Goal: Book appointment/travel/reservation

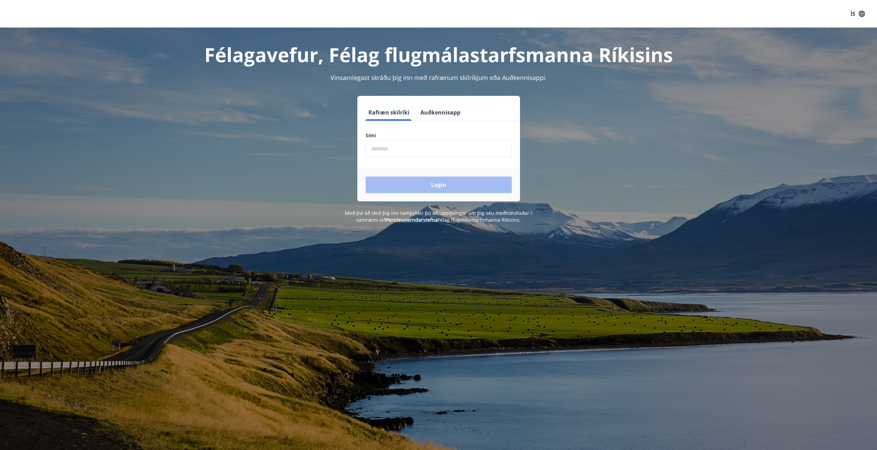
click at [398, 151] on input "phone" at bounding box center [438, 148] width 146 height 17
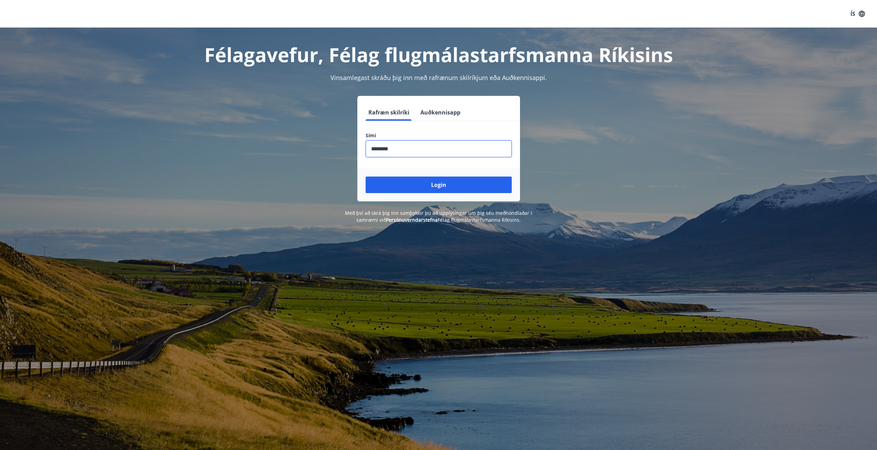
type input "********"
click at [365, 176] on button "Login" at bounding box center [438, 184] width 146 height 17
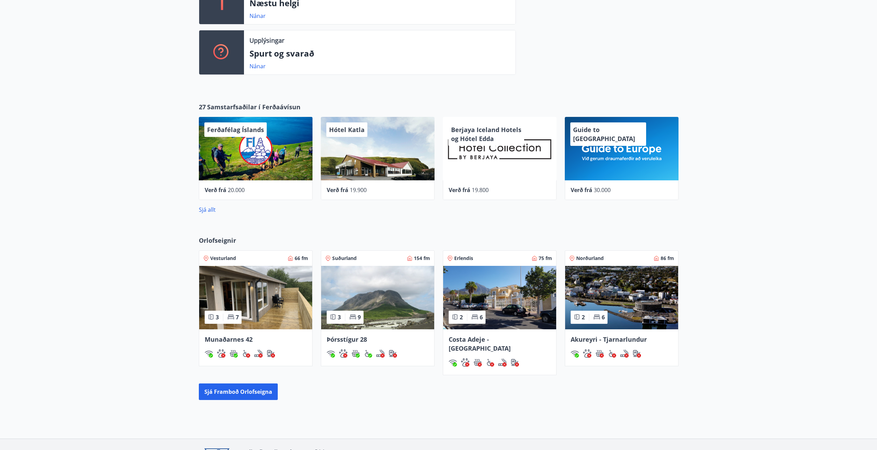
scroll to position [302, 0]
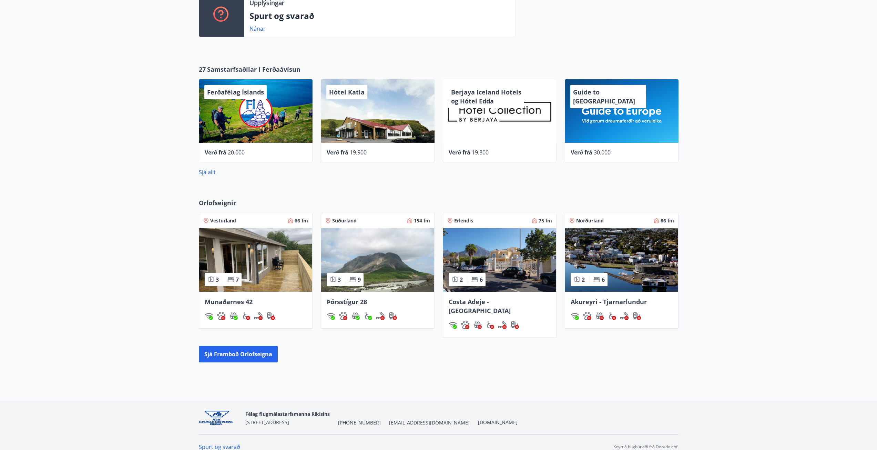
click at [268, 254] on img at bounding box center [255, 259] width 113 height 63
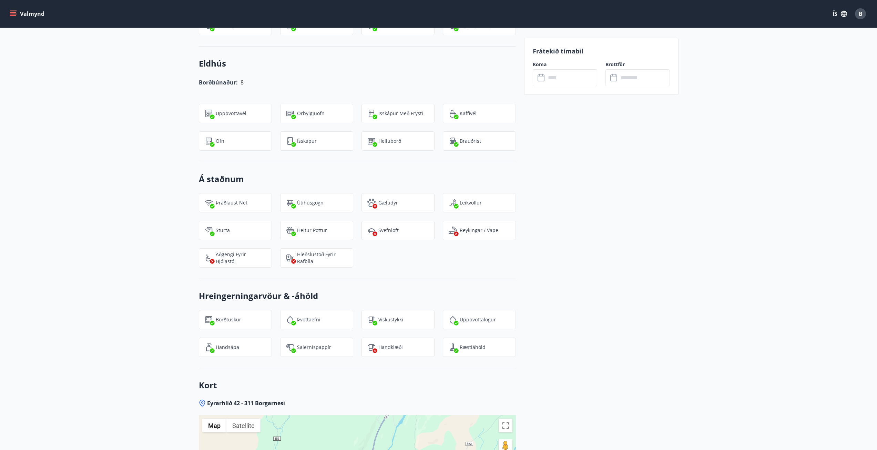
scroll to position [586, 0]
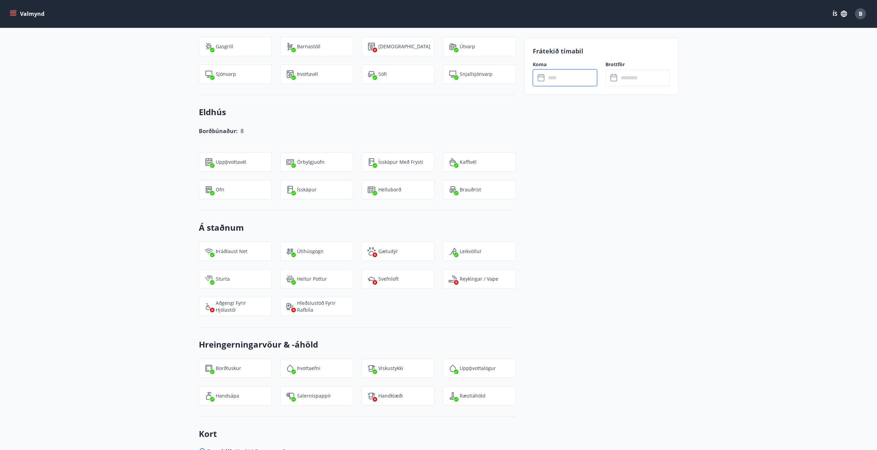
click at [595, 79] on input "text" at bounding box center [571, 77] width 51 height 17
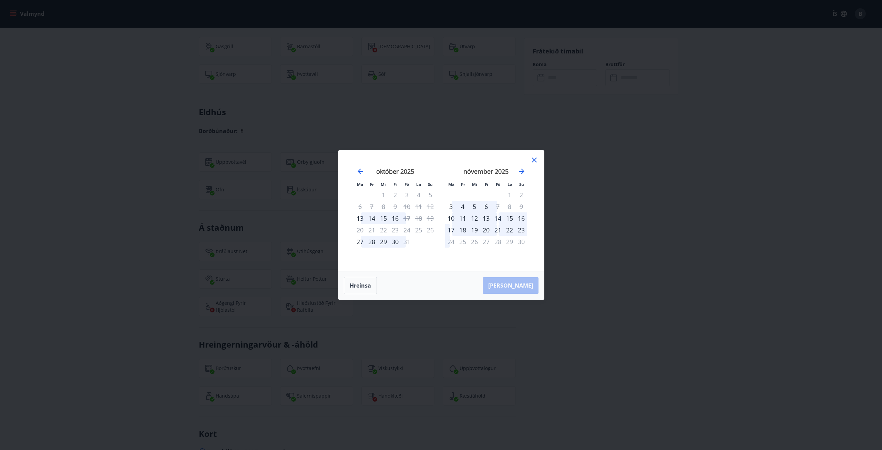
click at [399, 243] on div "30" at bounding box center [395, 242] width 12 height 12
click at [536, 160] on icon at bounding box center [534, 160] width 8 height 8
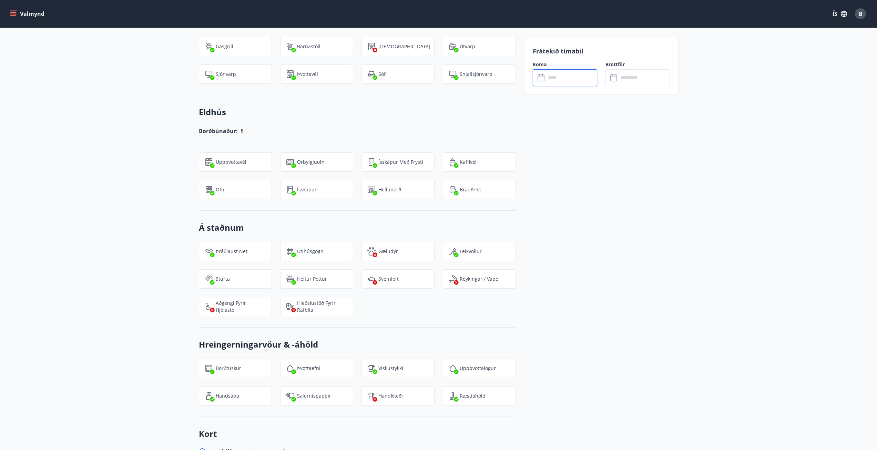
click at [578, 78] on input "text" at bounding box center [571, 77] width 51 height 17
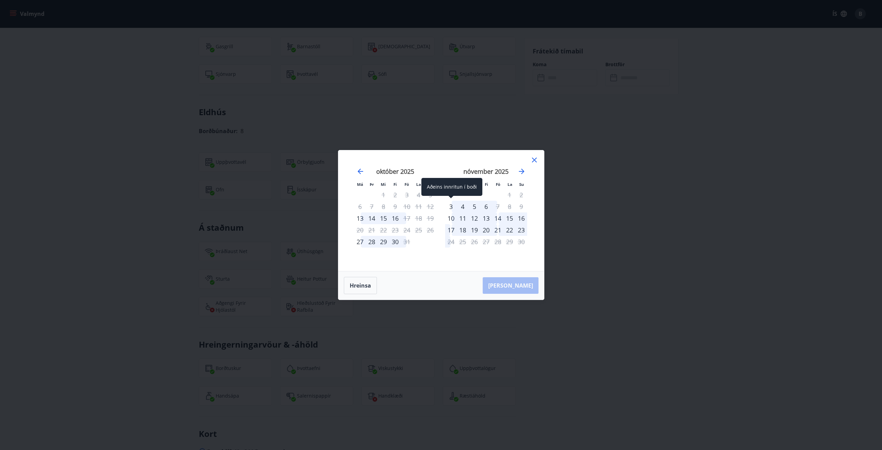
click at [454, 205] on div "3" at bounding box center [451, 206] width 12 height 12
click at [529, 156] on div "Má Þr Mi Fi Fö La Su Má Þr Mi Fi Fö La Su [DATE] 1 2 3 4 5 6 7 8 9 10 11 12 13 …" at bounding box center [441, 210] width 206 height 121
click at [533, 158] on icon at bounding box center [534, 160] width 8 height 8
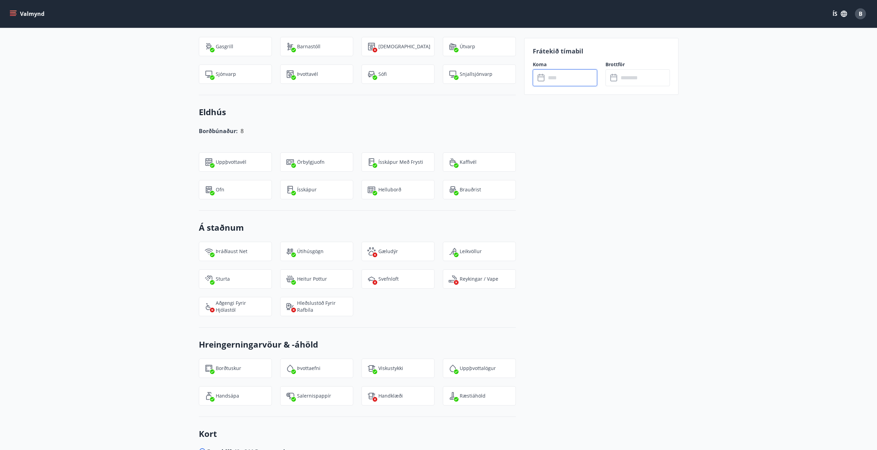
click at [552, 75] on input "text" at bounding box center [571, 77] width 51 height 17
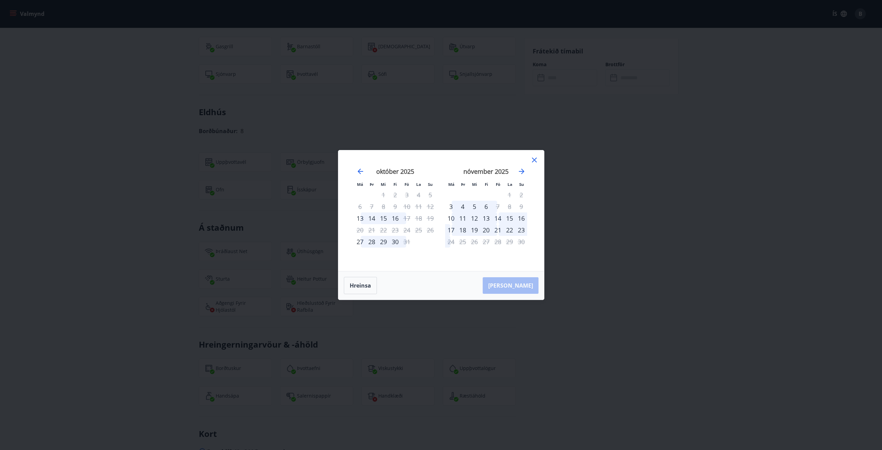
click at [528, 171] on div "[DATE] 1 2 3 4 5 6 7 8 9 10 11 12 13 14 15 16 17 18 19 20 21 22 23 24 25 26 27 …" at bounding box center [486, 214] width 91 height 113
click at [521, 170] on icon "Move forward to switch to the next month." at bounding box center [521, 171] width 8 height 8
click at [455, 231] on div "22" at bounding box center [451, 230] width 12 height 12
click at [487, 230] on div "25" at bounding box center [486, 230] width 12 height 12
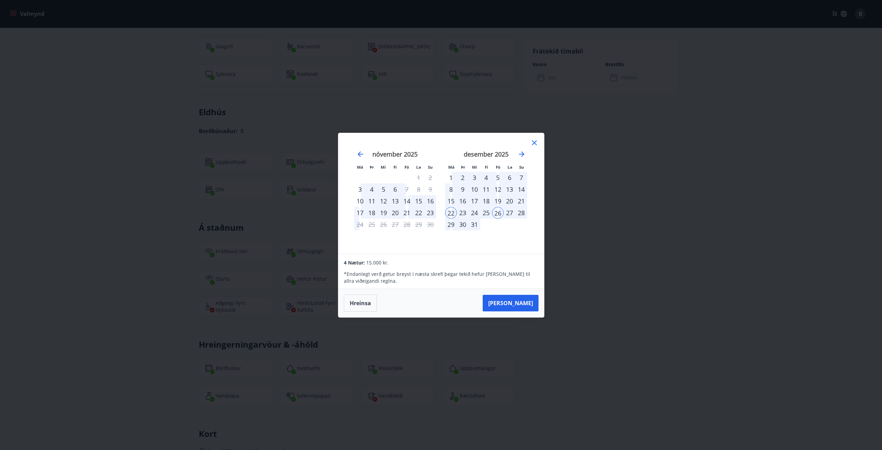
click at [496, 189] on div "12" at bounding box center [498, 189] width 12 height 12
click at [466, 201] on div "16" at bounding box center [463, 201] width 12 height 12
click at [449, 199] on div "15" at bounding box center [451, 201] width 12 height 12
click at [501, 187] on div "12" at bounding box center [498, 189] width 12 height 12
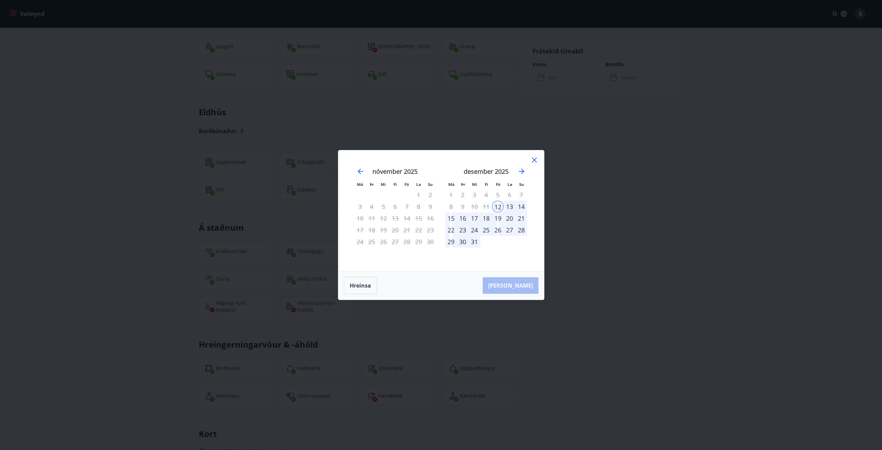
click at [454, 217] on div "15" at bounding box center [451, 218] width 12 height 12
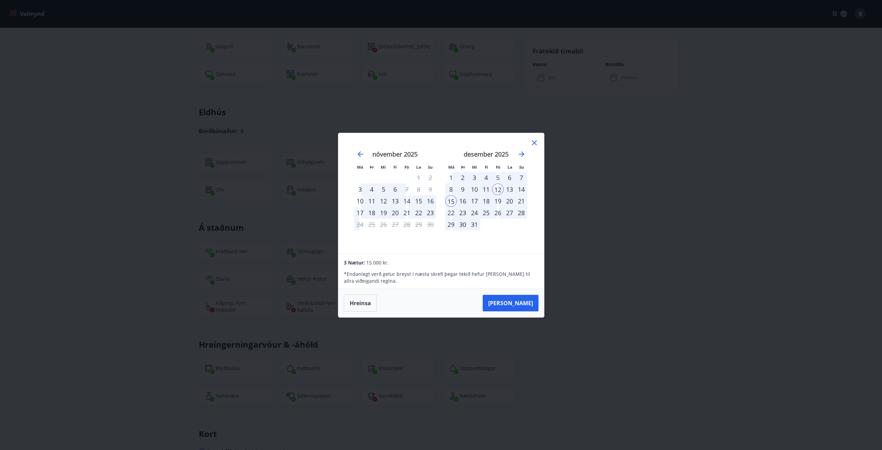
click at [534, 144] on icon at bounding box center [534, 142] width 8 height 8
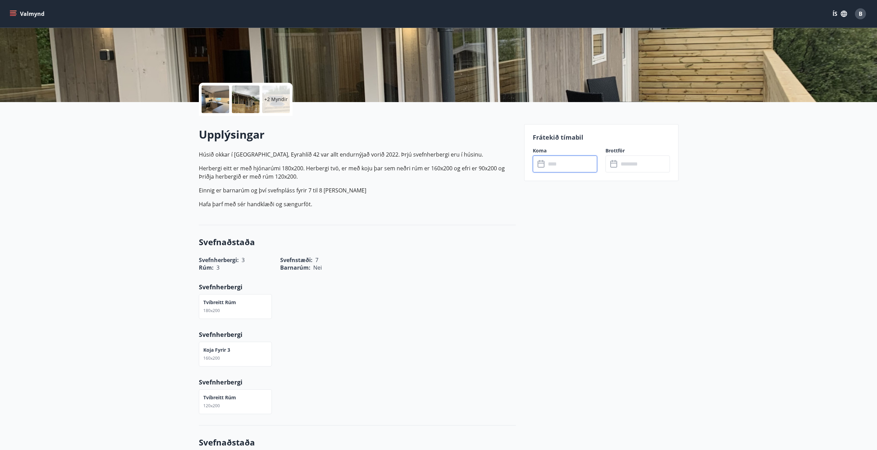
scroll to position [103, 0]
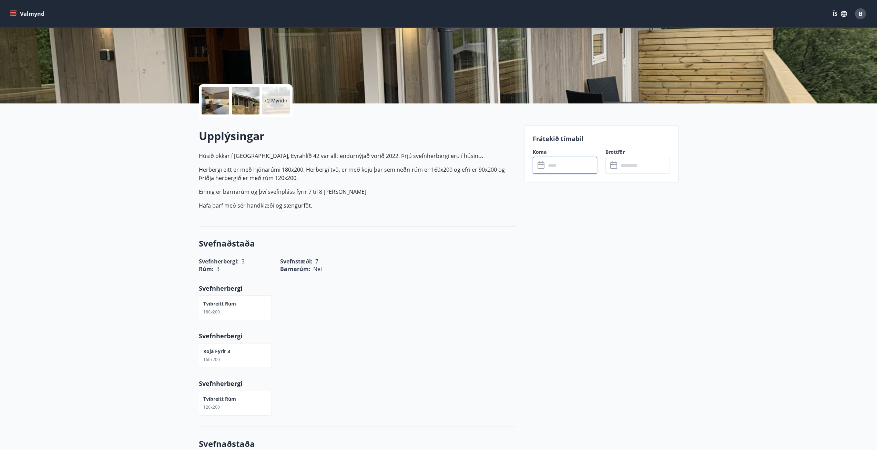
click at [580, 170] on input "text" at bounding box center [571, 165] width 51 height 17
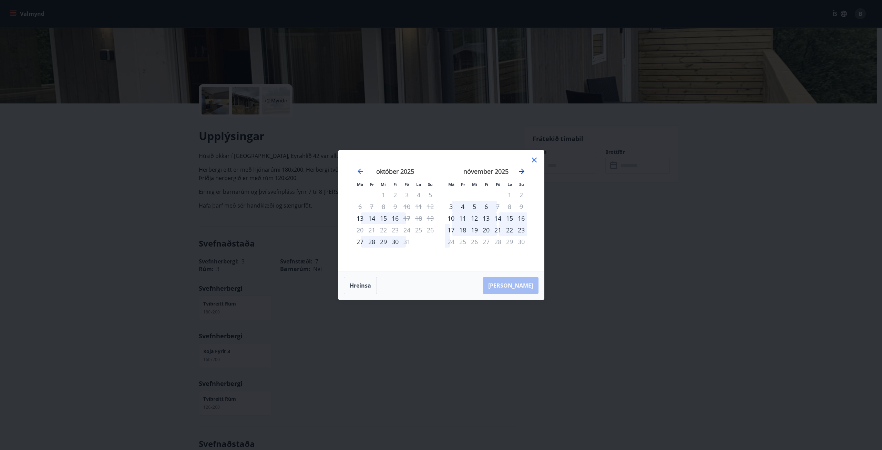
click at [525, 168] on icon "Move forward to switch to the next month." at bounding box center [521, 171] width 8 height 8
click at [502, 207] on div "9" at bounding box center [498, 206] width 12 height 12
click at [449, 217] on div "12" at bounding box center [451, 218] width 12 height 12
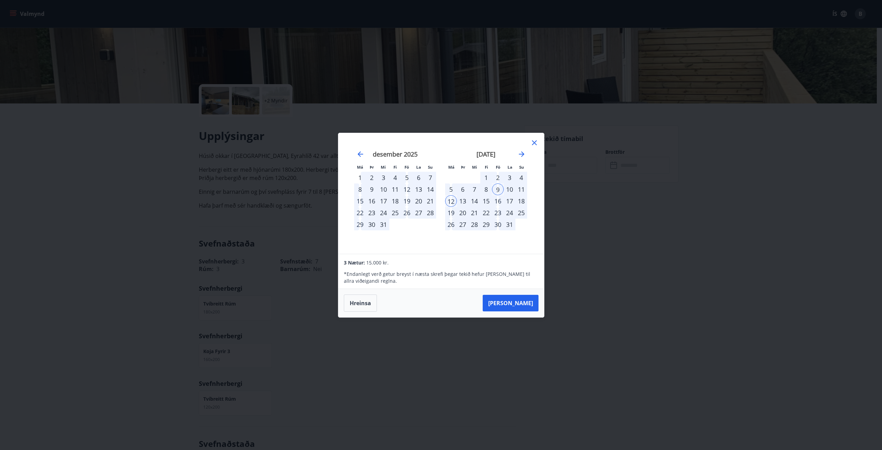
click at [534, 142] on icon at bounding box center [534, 142] width 5 height 5
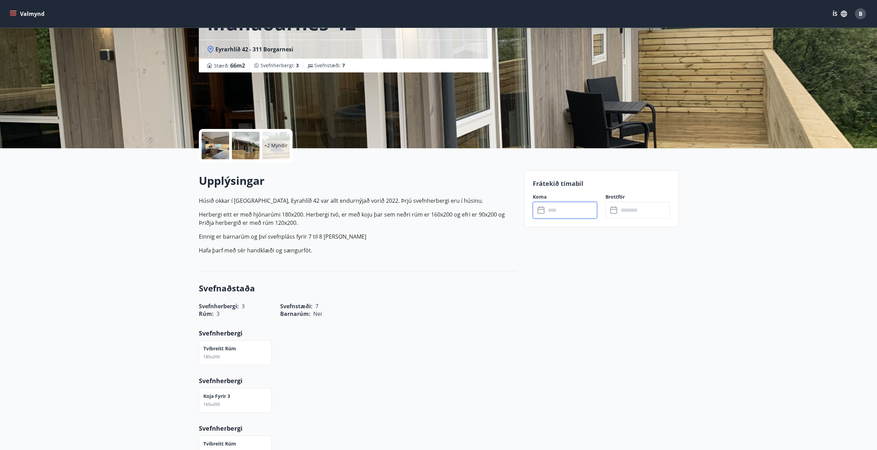
scroll to position [0, 0]
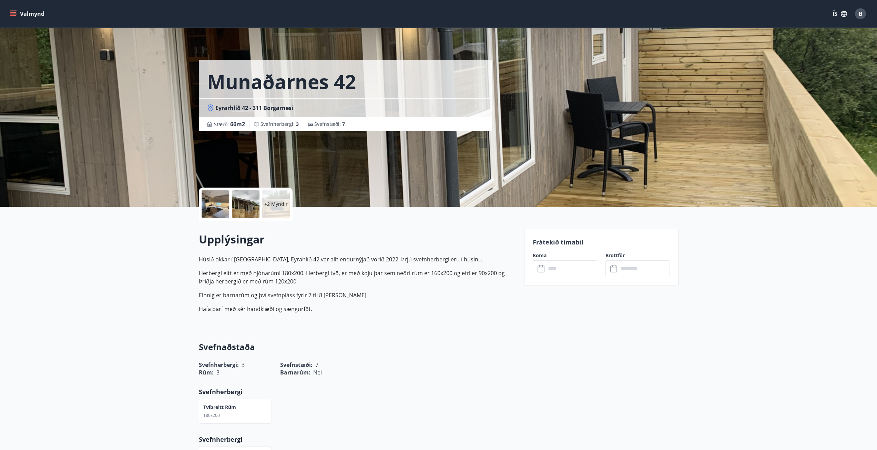
click at [283, 210] on div "+2 Myndir" at bounding box center [276, 204] width 28 height 28
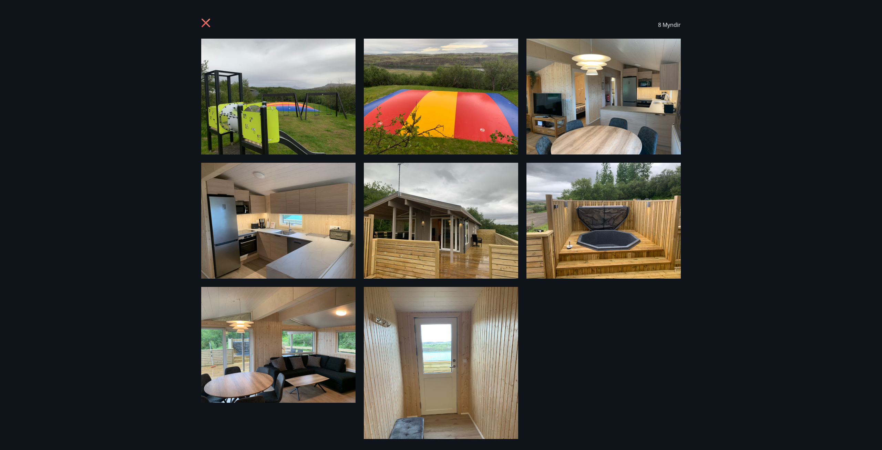
click at [209, 20] on icon at bounding box center [206, 23] width 9 height 9
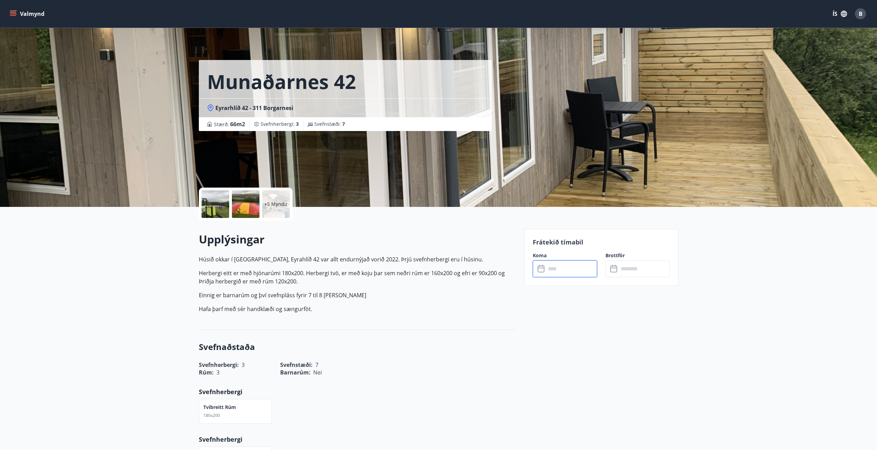
click at [560, 272] on input "text" at bounding box center [571, 268] width 51 height 17
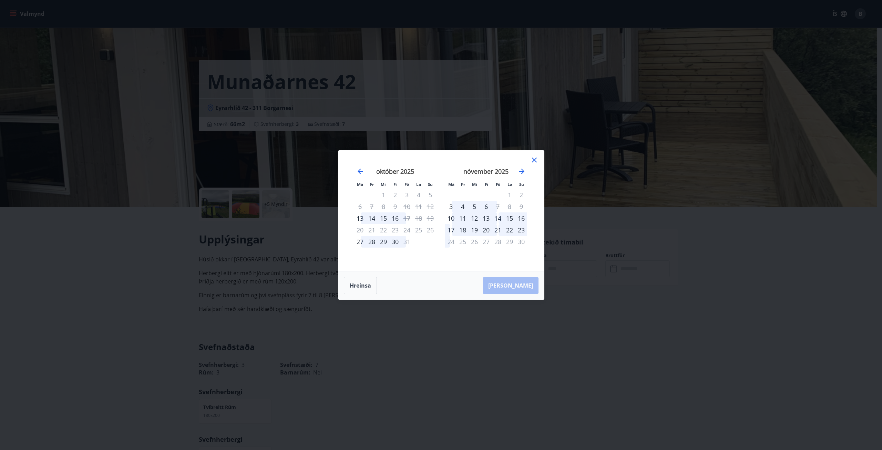
click at [497, 219] on div "14" at bounding box center [498, 218] width 12 height 12
click at [445, 229] on div "17" at bounding box center [451, 230] width 12 height 12
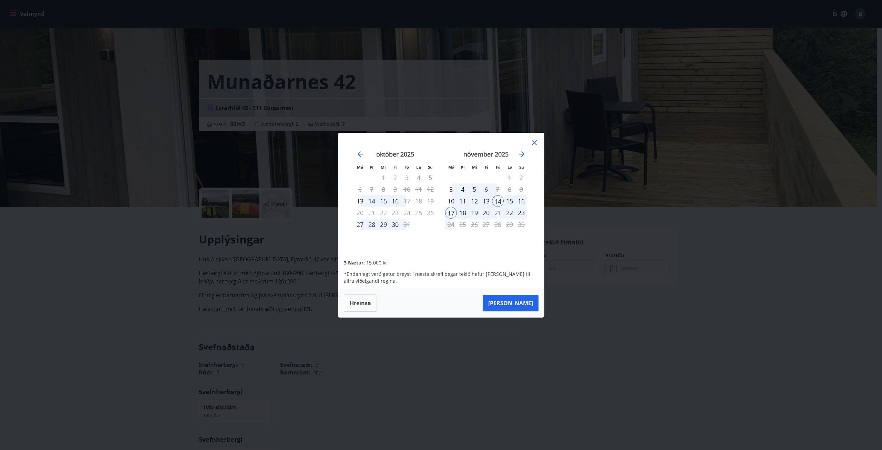
click at [531, 144] on icon at bounding box center [534, 142] width 8 height 8
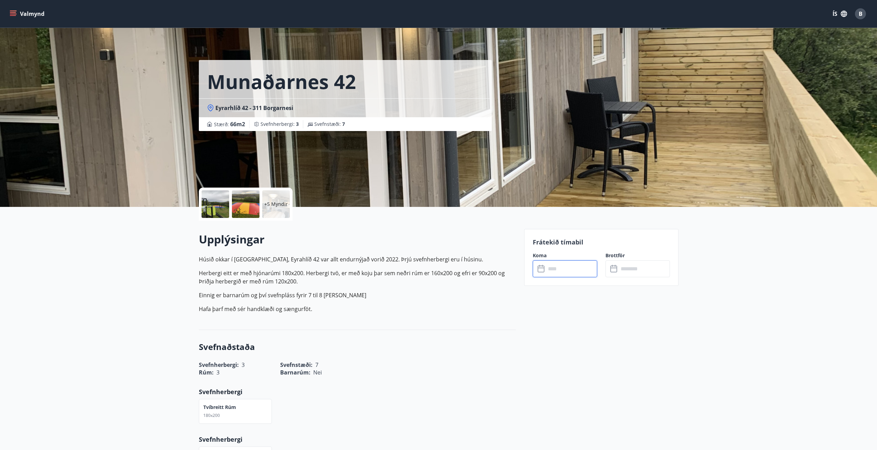
click at [230, 269] on p "Herbergi eitt er með hjónarúmi 180x200. Herbergi tvö, er með koju þar sem neðri…" at bounding box center [357, 277] width 317 height 17
drag, startPoint x: 238, startPoint y: 278, endPoint x: 241, endPoint y: 283, distance: 5.7
click at [240, 281] on p "Herbergi eitt er með hjónarúmi 180x200. Herbergi tvö, er með koju þar sem neðri…" at bounding box center [357, 277] width 317 height 17
click at [241, 283] on p "Herbergi eitt er með hjónarúmi 180x200. Herbergi tvö, er með koju þar sem neðri…" at bounding box center [357, 277] width 317 height 17
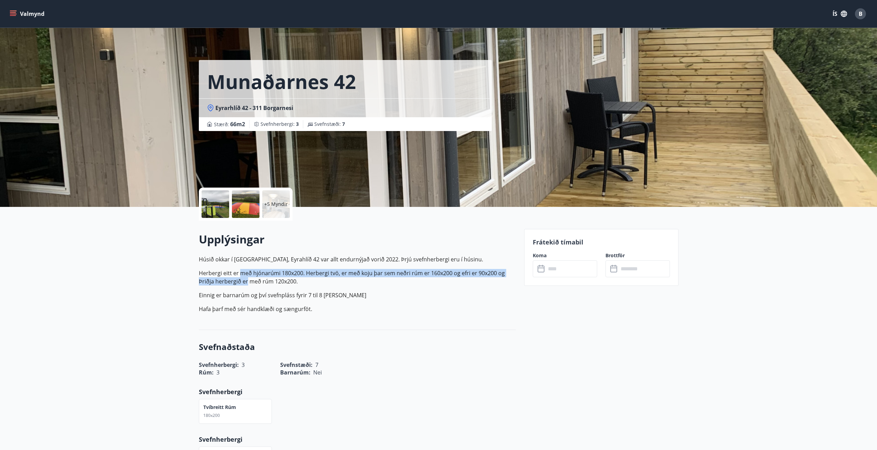
drag, startPoint x: 241, startPoint y: 283, endPoint x: 243, endPoint y: 271, distance: 11.6
click at [243, 271] on p "Herbergi eitt er með hjónarúmi 180x200. Herbergi tvö, er með koju þar sem neðri…" at bounding box center [357, 277] width 317 height 17
click at [243, 272] on p "Herbergi eitt er með hjónarúmi 180x200. Herbergi tvö, er með koju þar sem neðri…" at bounding box center [357, 277] width 317 height 17
click at [293, 283] on p "Herbergi eitt er með hjónarúmi 180x200. Herbergi tvö, er með koju þar sem neðri…" at bounding box center [357, 277] width 317 height 17
